Goal: Information Seeking & Learning: Check status

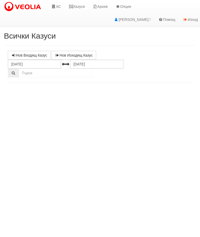
select select "10"
select select "1"
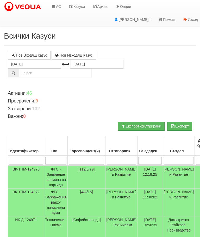
click at [78, 8] on link "Казуси" at bounding box center [77, 6] width 24 height 13
click at [80, 6] on link "Казуси" at bounding box center [77, 6] width 24 height 13
click at [77, 10] on link "Казуси" at bounding box center [77, 6] width 24 height 13
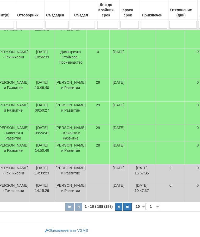
scroll to position [208, 0]
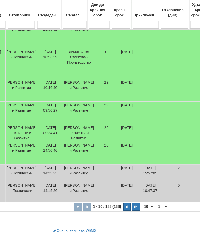
click at [124, 205] on button "button" at bounding box center [127, 207] width 7 height 8
select select "2"
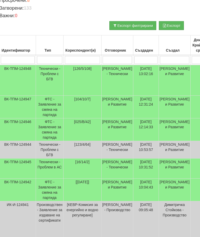
scroll to position [101, 0]
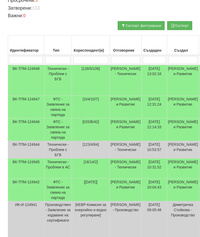
click at [57, 72] on td "Технически - Проблем с БГВ" at bounding box center [58, 80] width 28 height 31
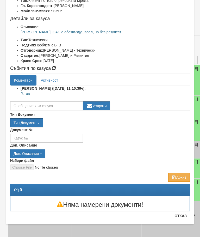
scroll to position [46, 0]
click at [179, 219] on button "Отказ" at bounding box center [181, 216] width 19 height 8
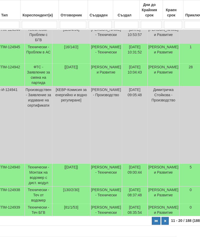
scroll to position [216, 0]
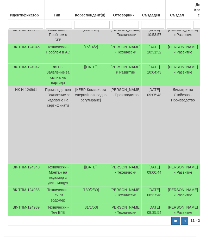
click at [60, 216] on td "Технически - Теч БГВ" at bounding box center [58, 210] width 28 height 12
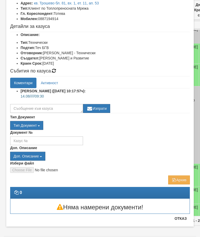
scroll to position [21, 0]
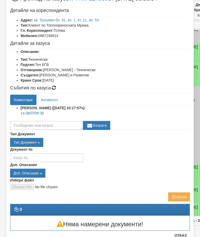
click at [186, 218] on div "Няма намерени документи!" at bounding box center [100, 223] width 187 height 15
click at [186, 234] on button "Отказ" at bounding box center [181, 235] width 19 height 8
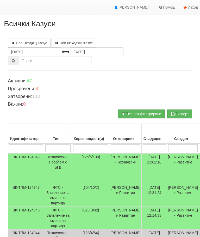
scroll to position [0, 0]
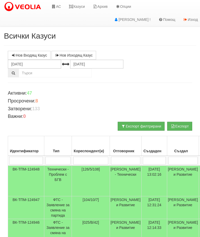
click at [94, 163] on input "search" at bounding box center [90, 161] width 35 height 8
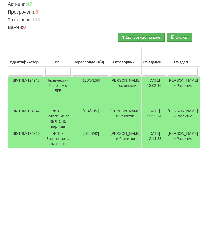
type input "1"
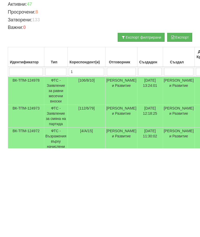
select select "1"
type input "187"
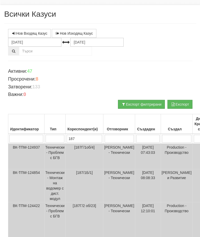
scroll to position [21, 0]
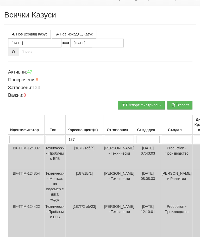
type input "187"
click at [17, 45] on input "[DATE]" at bounding box center [34, 43] width 53 height 9
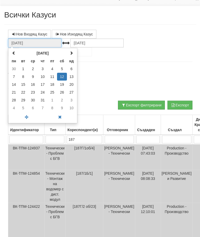
scroll to position [19, 0]
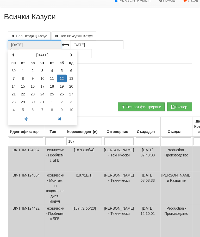
click at [15, 53] on span at bounding box center [14, 55] width 4 height 4
click at [70, 70] on td "1" at bounding box center [71, 71] width 9 height 8
type input "01.06.2025"
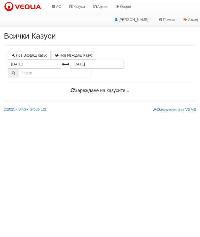
scroll to position [0, 0]
select select "10"
select select "1"
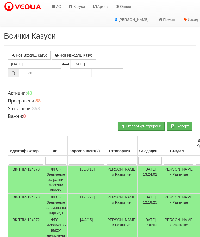
click at [80, 160] on input "search" at bounding box center [86, 161] width 35 height 8
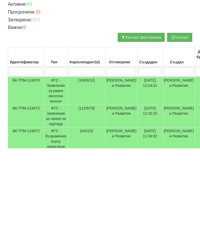
type input "1"
type input "187"
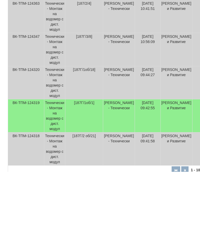
scroll to position [276, 0]
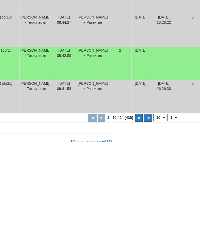
type input "187"
click at [139, 212] on icon "button" at bounding box center [140, 213] width 2 height 3
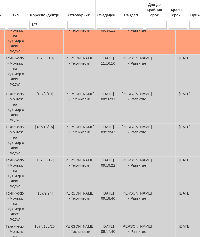
scroll to position [118, 22]
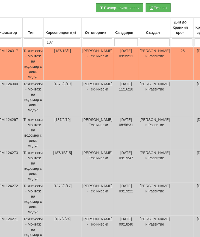
click at [33, 63] on td "Технически - Монтаж на водомер с дист. модул" at bounding box center [33, 63] width 21 height 33
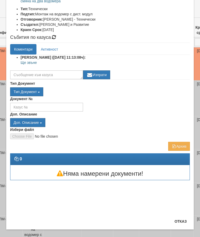
scroll to position [82, 0]
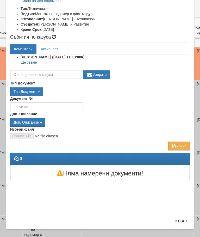
click at [184, 223] on button "Отказ" at bounding box center [181, 221] width 19 height 8
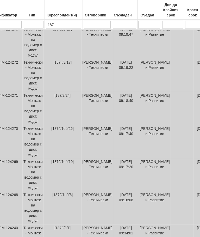
scroll to position [275, 22]
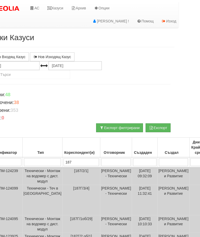
scroll to position [73, 22]
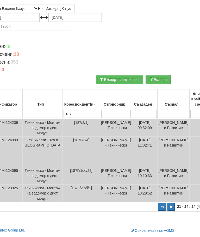
click at [158, 211] on button "button" at bounding box center [162, 207] width 9 height 8
select select "1"
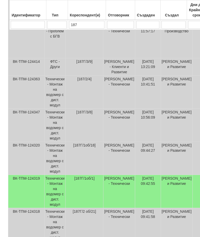
scroll to position [243, 0]
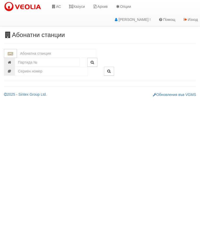
click at [79, 4] on link "Казуси" at bounding box center [77, 6] width 24 height 13
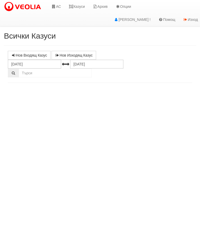
select select "10"
select select "1"
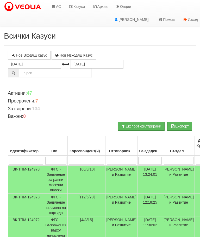
click at [78, 1] on link "Казуси" at bounding box center [77, 6] width 24 height 13
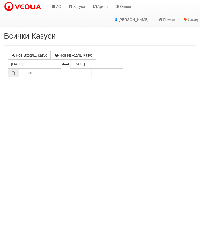
select select "10"
select select "1"
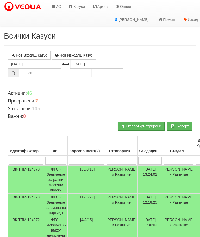
click at [80, 7] on link "Казуси" at bounding box center [77, 6] width 24 height 13
